Goal: Task Accomplishment & Management: Manage account settings

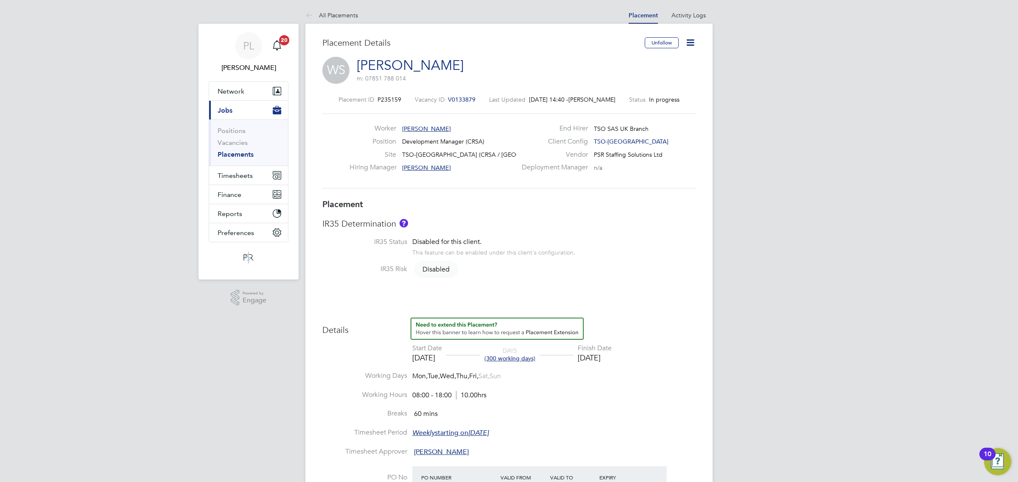
drag, startPoint x: 694, startPoint y: 37, endPoint x: 698, endPoint y: 42, distance: 6.0
click at [694, 39] on icon at bounding box center [690, 42] width 11 height 11
click at [671, 61] on li "Edit Placement e" at bounding box center [662, 63] width 62 height 12
type input "[PERSON_NAME]"
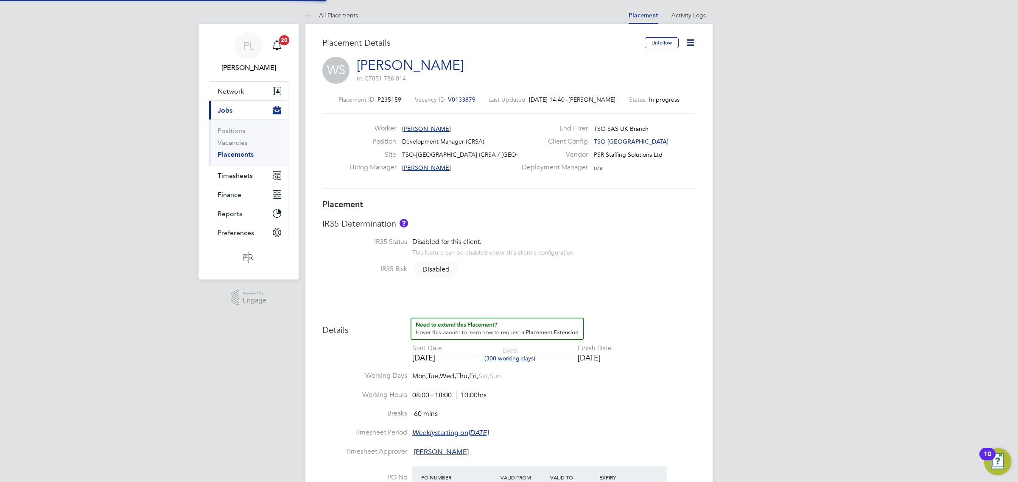
type input "[DATE]"
type input "08:00"
type input "18:00"
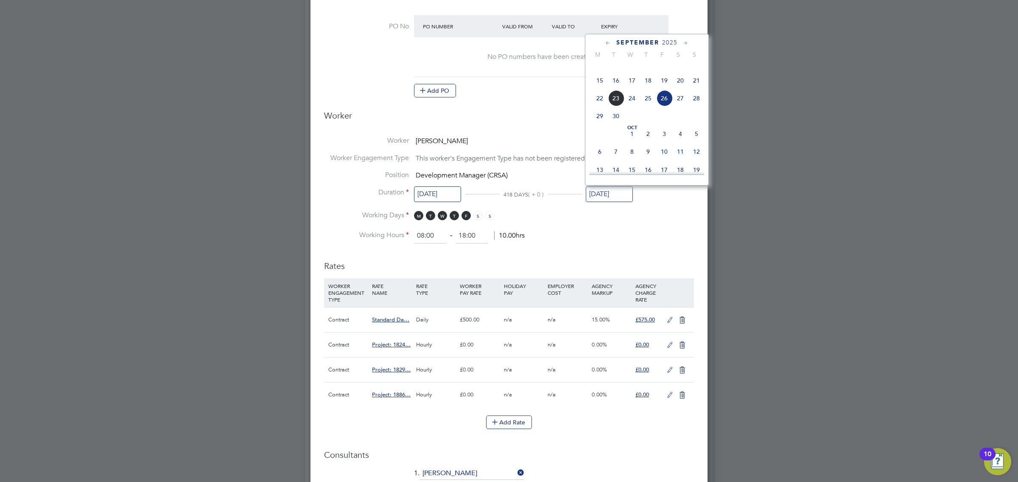
click at [623, 195] on input "[DATE]" at bounding box center [608, 195] width 47 height 16
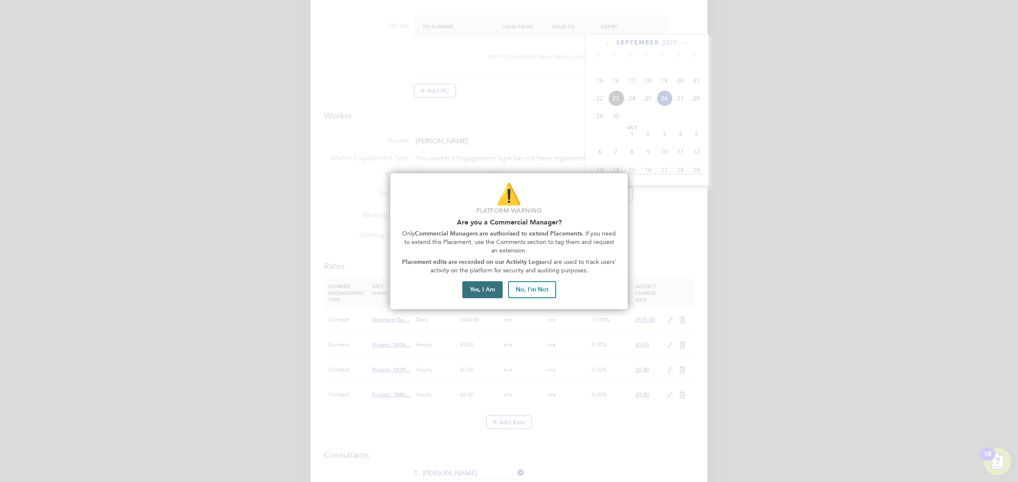
click at [488, 284] on button "Yes, I Am" at bounding box center [482, 290] width 40 height 17
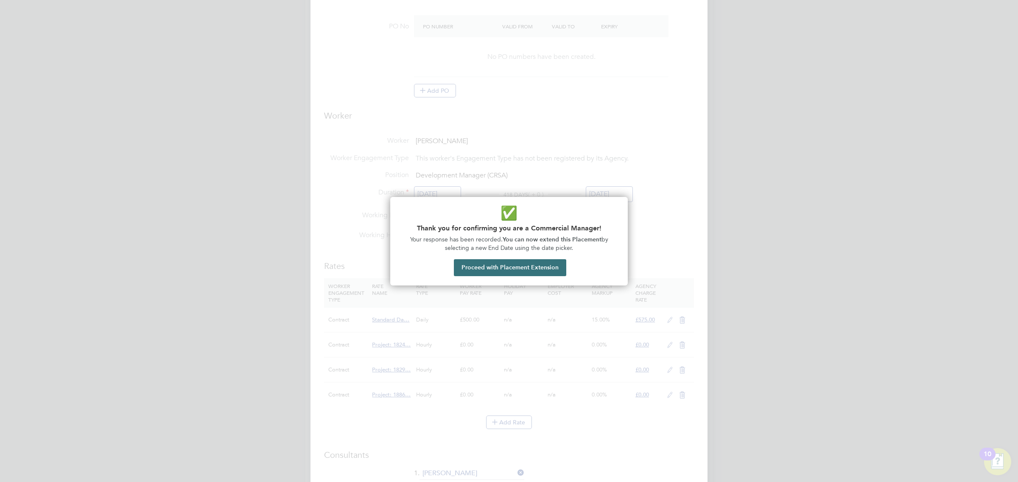
click at [494, 263] on button "Proceed with Placement Extension" at bounding box center [510, 267] width 112 height 17
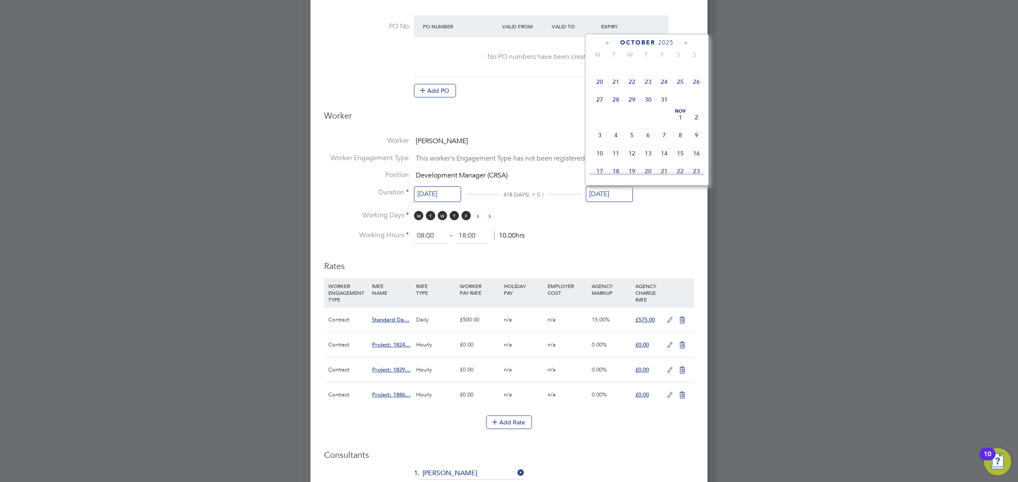
click at [666, 90] on span "24" at bounding box center [664, 82] width 16 height 16
type input "[DATE]"
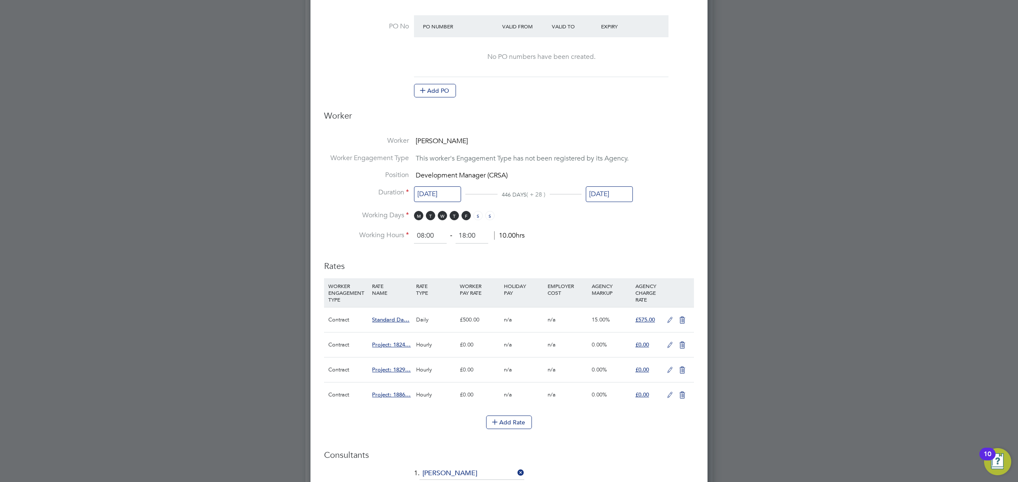
click at [622, 191] on input "[DATE]" at bounding box center [608, 195] width 47 height 16
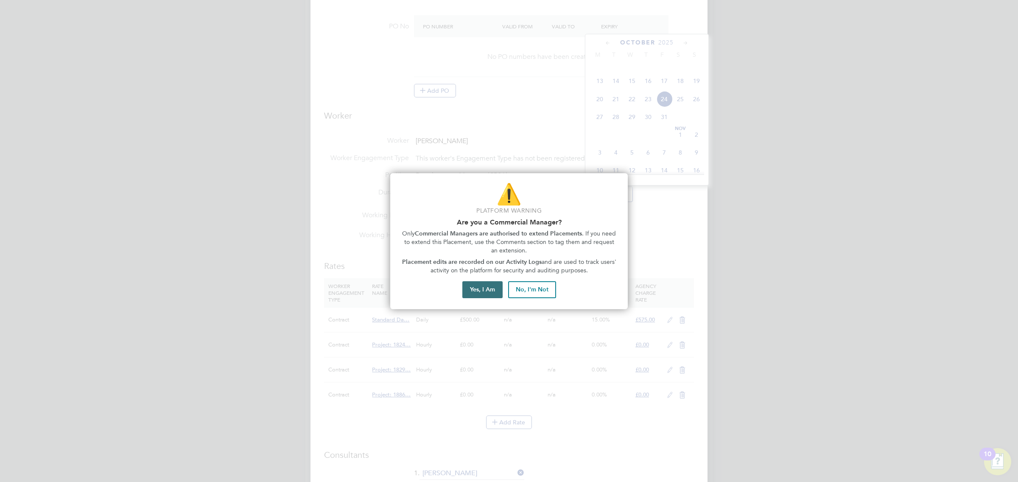
click at [490, 281] on div "⚠️ Platform Warning Are you a Commercial Manager? Only Commercial Managers are …" at bounding box center [508, 241] width 237 height 137
click at [489, 287] on button "Yes, I Am" at bounding box center [482, 290] width 40 height 17
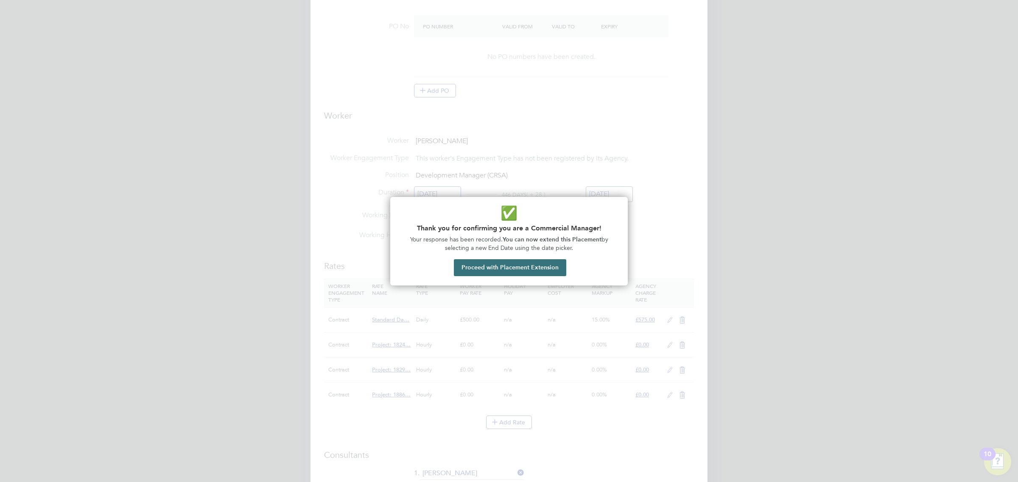
click at [505, 261] on button "Proceed with Placement Extension" at bounding box center [510, 267] width 112 height 17
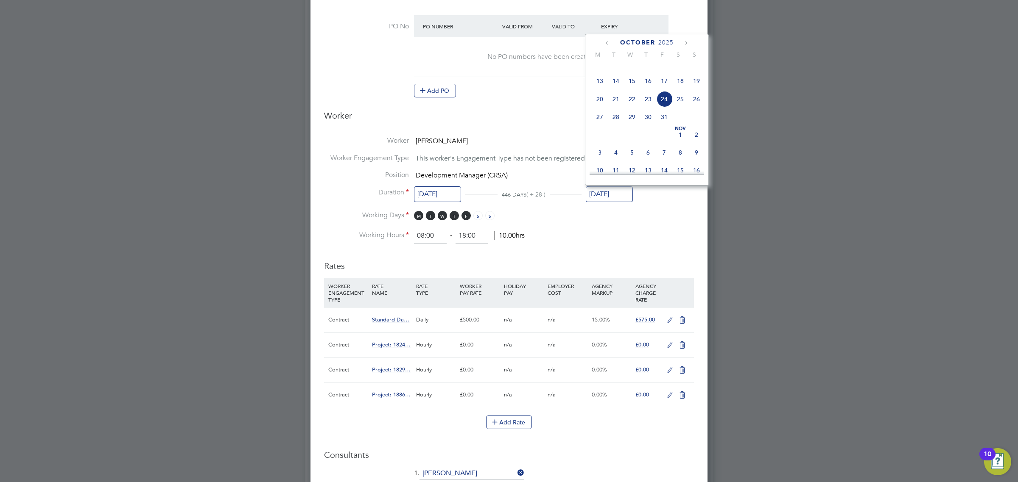
click at [654, 240] on li "Working Hours 08:00 ‐ 18:00 10.00hrs" at bounding box center [509, 236] width 370 height 15
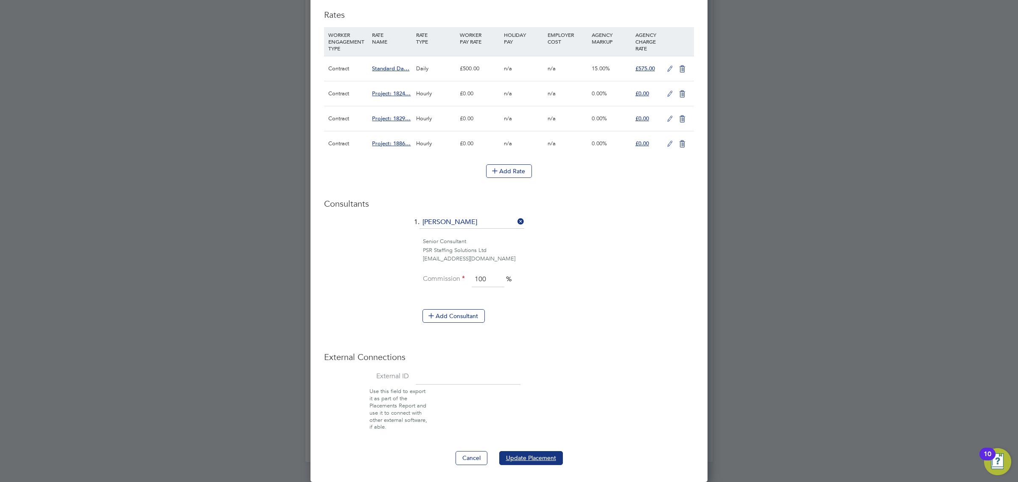
drag, startPoint x: 536, startPoint y: 457, endPoint x: 602, endPoint y: 343, distance: 132.0
click at [543, 452] on button "Update Placement" at bounding box center [531, 459] width 64 height 14
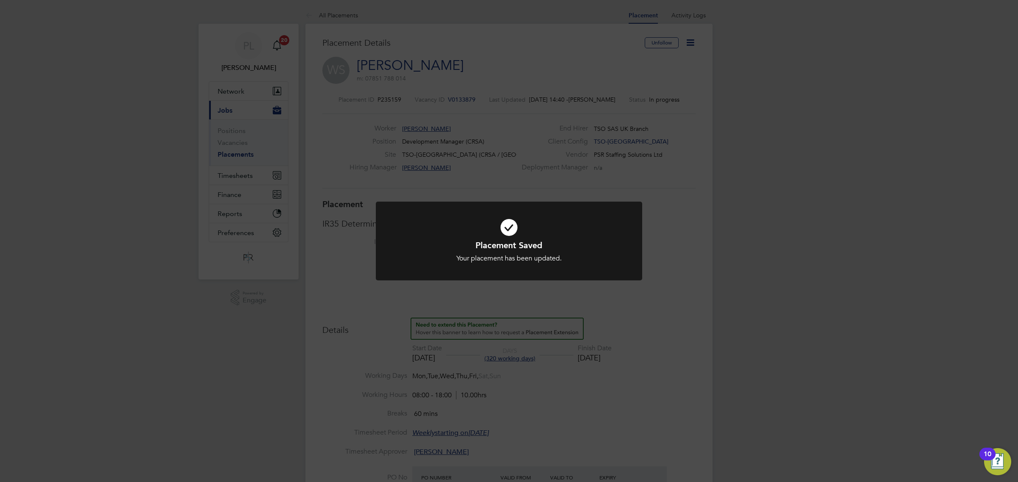
click at [683, 242] on div "Placement Saved Your placement has been updated. Cancel Okay" at bounding box center [509, 241] width 1018 height 482
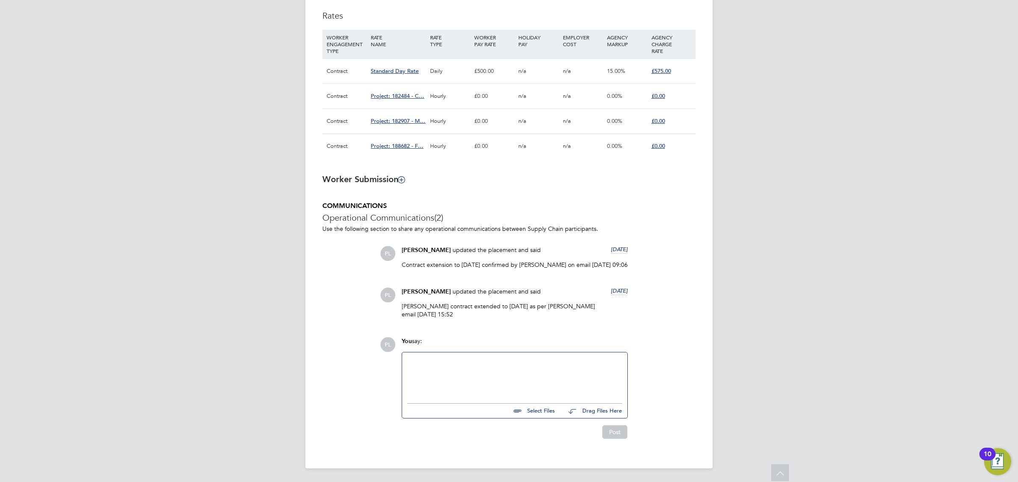
click at [452, 376] on div at bounding box center [514, 376] width 215 height 36
click at [622, 360] on div "Contract extended by 4 weeks to [DATE] as per [PERSON_NAME] email" at bounding box center [514, 376] width 225 height 47
click at [619, 360] on div "Contract extended by 4 weeks to [DATE] as per [PERSON_NAME] email" at bounding box center [514, 376] width 215 height 36
click at [616, 429] on button "Post" at bounding box center [614, 433] width 25 height 14
